Goal: Task Accomplishment & Management: Complete application form

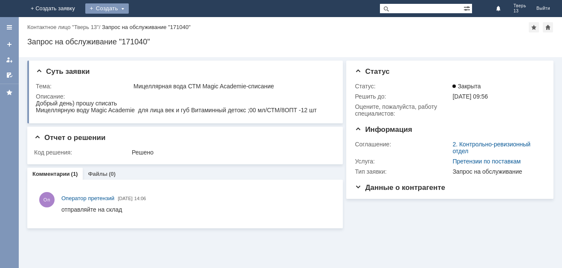
click at [129, 11] on div "Создать" at bounding box center [107, 8] width 44 height 10
click at [152, 23] on link "Заявка" at bounding box center [119, 25] width 65 height 10
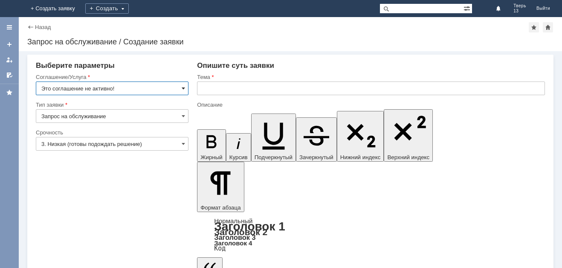
click at [184, 86] on span at bounding box center [183, 88] width 3 height 7
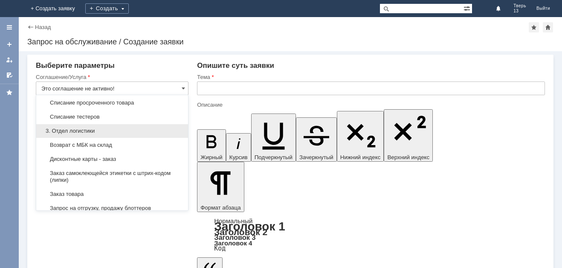
scroll to position [213, 0]
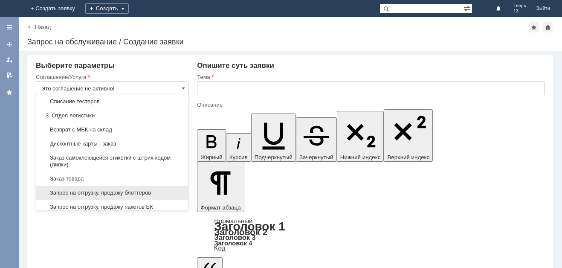
click at [116, 196] on span "Запрос на отгрузку, продажу блоттеров" at bounding box center [112, 192] width 142 height 7
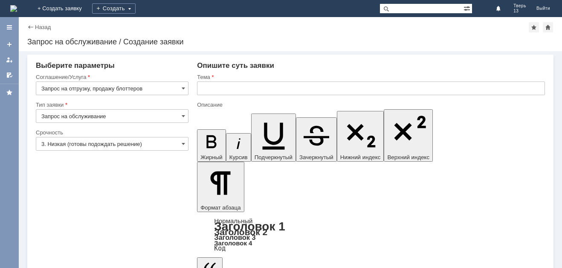
type input "Запрос на отгрузку, продажу блоттеров"
click at [186, 114] on input "Запрос на обслуживание" at bounding box center [112, 116] width 153 height 14
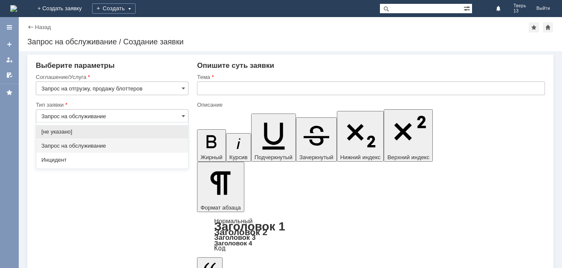
click at [83, 144] on span "Запрос на обслуживание" at bounding box center [112, 146] width 142 height 7
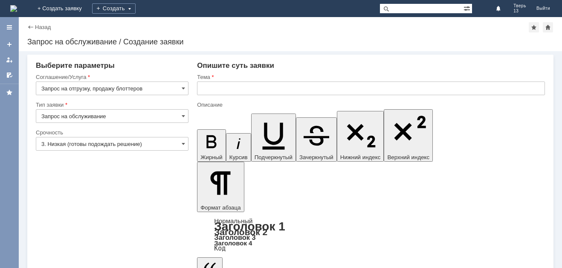
type input "Запрос на обслуживание"
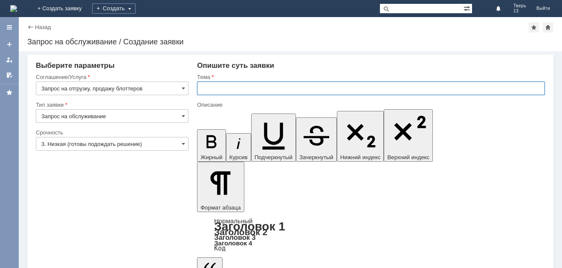
click at [225, 90] on input "text" at bounding box center [371, 88] width 348 height 14
type input "Заказ блоттеров"
